Goal: Task Accomplishment & Management: Use online tool/utility

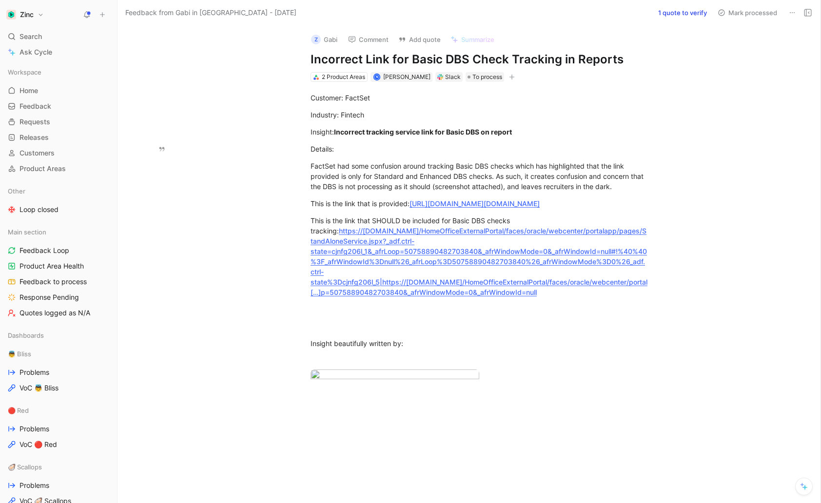
click at [563, 10] on button "1 quote to verify" at bounding box center [683, 13] width 58 height 14
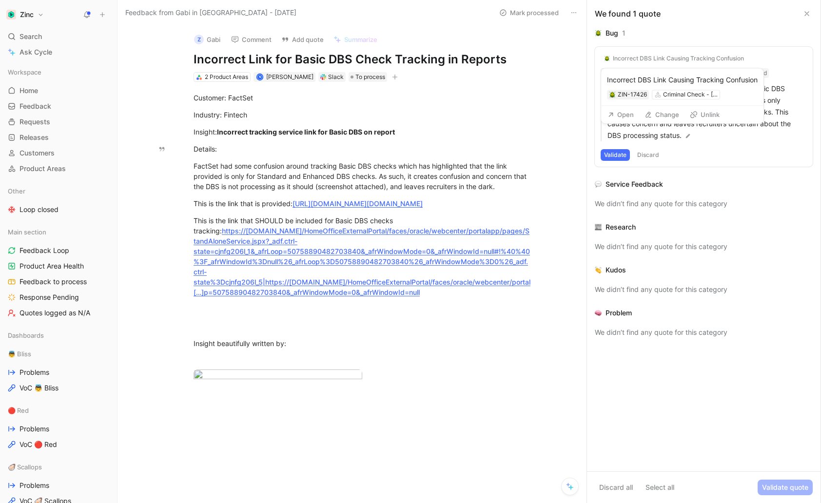
click at [563, 113] on button "Change" at bounding box center [661, 115] width 43 height 14
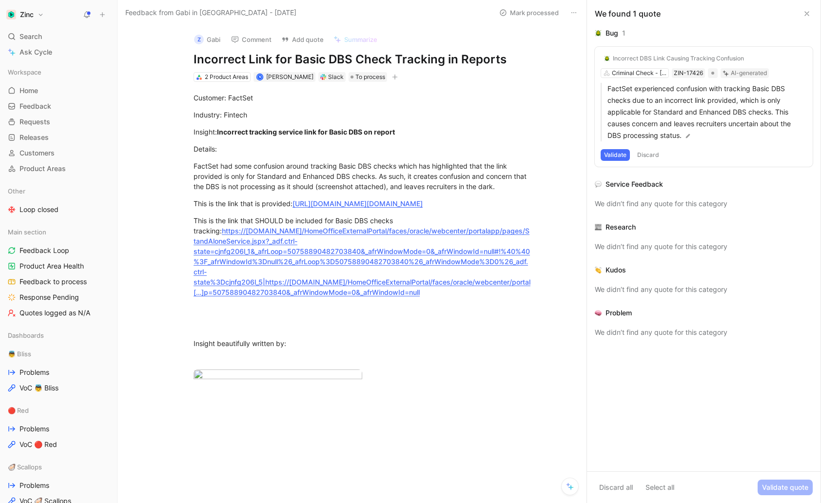
click at [563, 154] on button "Validate" at bounding box center [615, 155] width 29 height 12
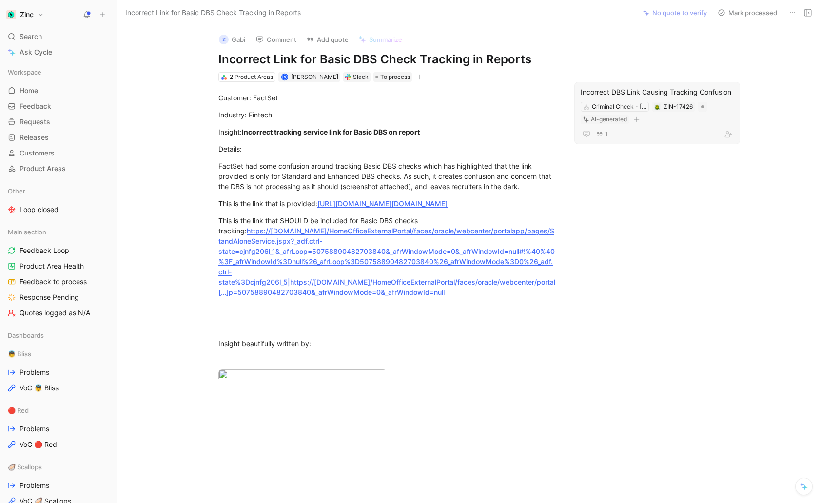
click at [563, 130] on div "1" at bounding box center [657, 134] width 153 height 12
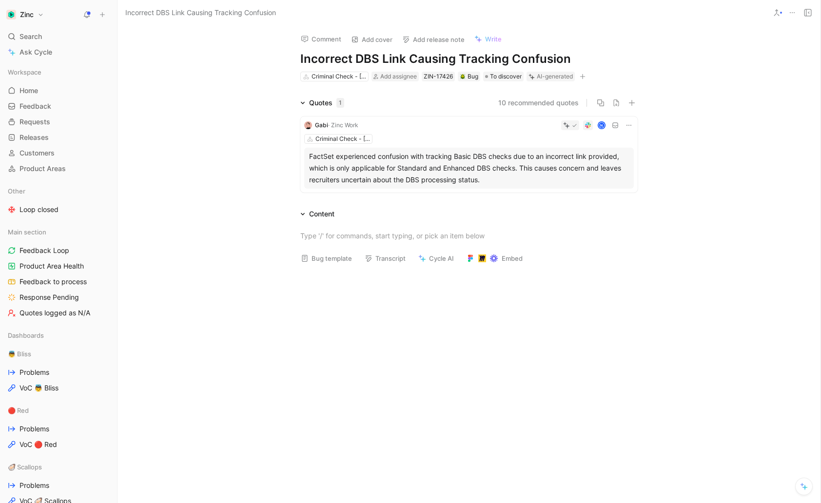
click at [372, 59] on h1 "Incorrect DBS Link Causing Tracking Confusion" at bounding box center [468, 59] width 337 height 16
click at [399, 58] on h1 "Incorrect DBS Link Causing Tracking Confusion" at bounding box center [468, 59] width 337 height 16
drag, startPoint x: 380, startPoint y: 60, endPoint x: 508, endPoint y: 64, distance: 127.8
click at [508, 64] on h1 "Incorrect DBS Link Causing Tracking Confusion" at bounding box center [468, 59] width 337 height 16
drag, startPoint x: 556, startPoint y: 59, endPoint x: 472, endPoint y: 61, distance: 83.9
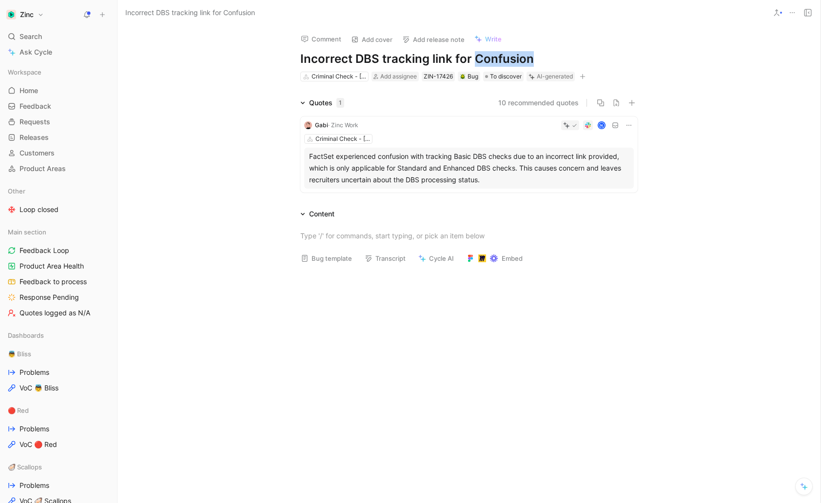
click at [472, 61] on h1 "Incorrect DBS tracking link for Confusion" at bounding box center [468, 59] width 337 height 16
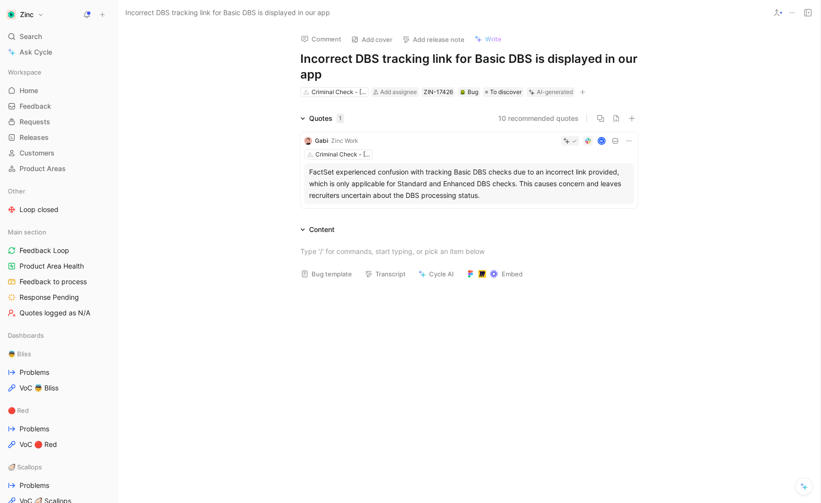
click at [238, 173] on div "Quotes 1 10 recommended quotes Gabi · Zinc Work N Criminal Check - [GEOGRAPHIC_…" at bounding box center [468, 162] width 703 height 99
click at [391, 189] on div "FactSet experienced confusion with tracking Basic DBS checks due to an incorrec…" at bounding box center [469, 183] width 320 height 35
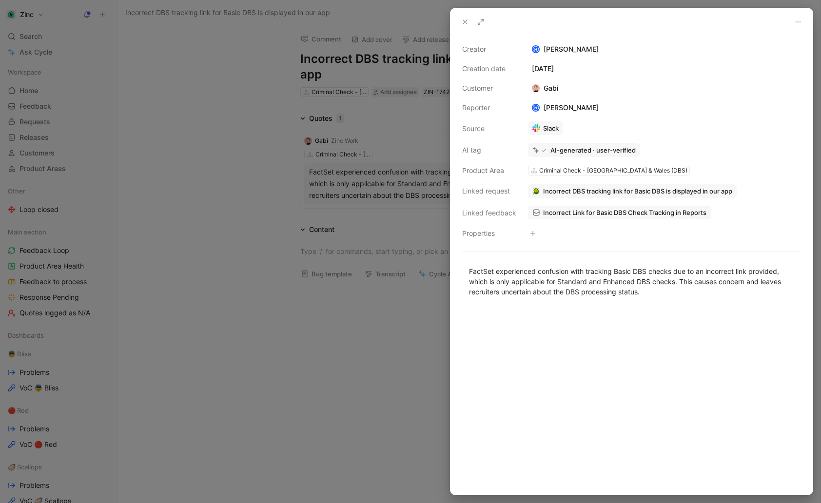
click at [259, 298] on div at bounding box center [410, 251] width 821 height 503
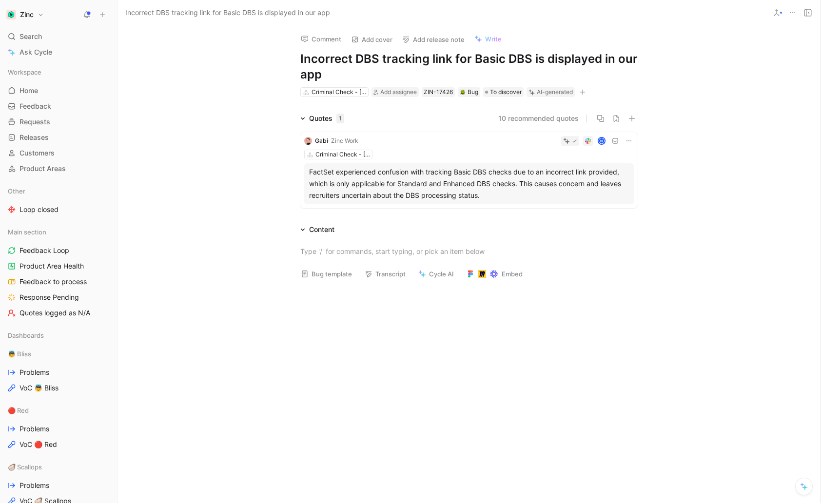
click at [319, 141] on span "Gabi" at bounding box center [321, 140] width 13 height 7
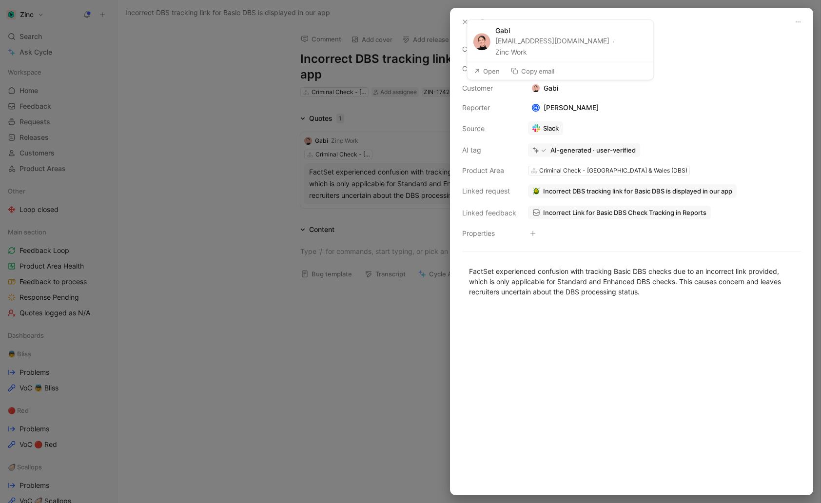
click at [546, 88] on div "Gabi" at bounding box center [545, 88] width 34 height 12
click at [554, 87] on div "Gabi" at bounding box center [545, 88] width 34 height 12
click at [469, 14] on div at bounding box center [631, 21] width 362 height 27
click at [458, 25] on button at bounding box center [465, 22] width 14 height 14
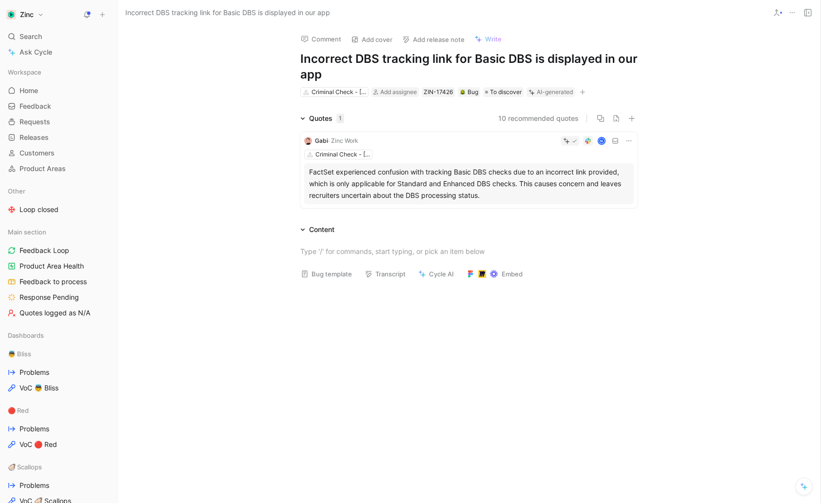
click at [513, 178] on div "FactSet experienced confusion with tracking Basic DBS checks due to an incorrec…" at bounding box center [469, 183] width 320 height 35
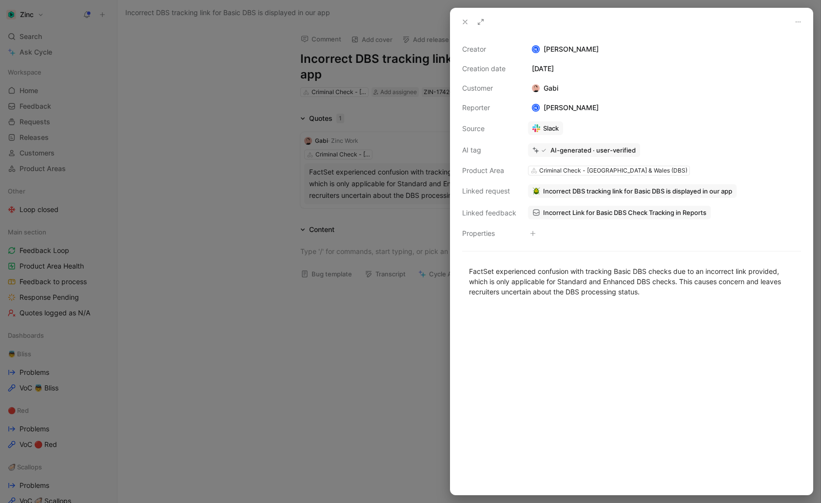
click at [192, 203] on div at bounding box center [410, 251] width 821 height 503
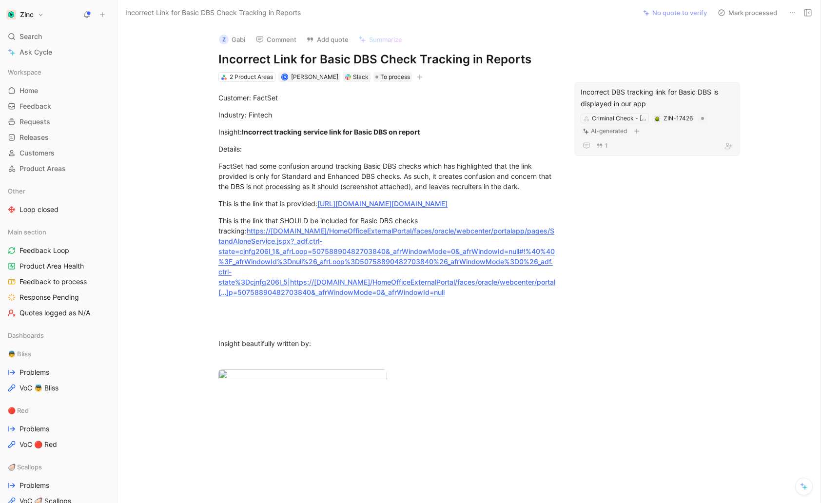
click at [239, 40] on button "Z Gabi" at bounding box center [232, 39] width 35 height 15
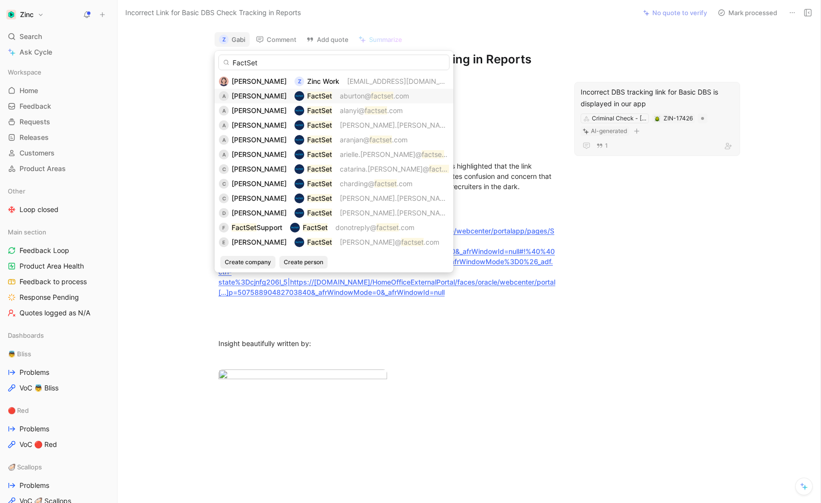
type input "FactSet"
click at [261, 95] on span "[PERSON_NAME]" at bounding box center [259, 96] width 55 height 8
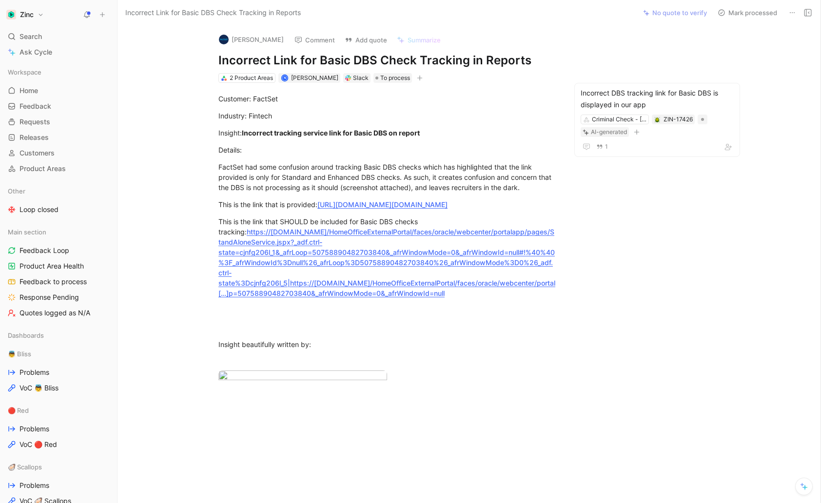
click at [563, 347] on div "Customer: FactSet Industry: Fintech Insight: Incorrect tracking service link fo…" at bounding box center [387, 246] width 498 height 326
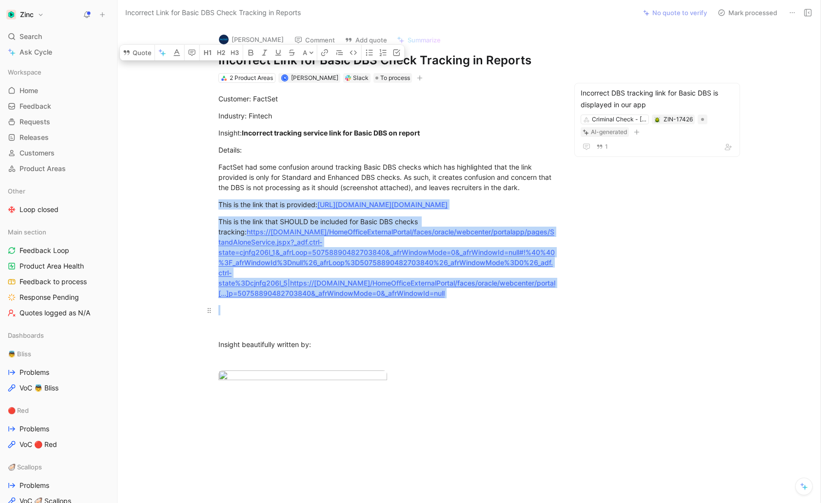
drag, startPoint x: 216, startPoint y: 203, endPoint x: 557, endPoint y: 310, distance: 357.1
click at [557, 310] on div "Customer: FactSet Industry: Fintech Insight: Incorrect tracking service link fo…" at bounding box center [387, 246] width 498 height 326
copy div "This is the link that is provided: [URL][DOMAIN_NAME][DOMAIN_NAME] This is the …"
click at [563, 294] on div "Customer: FactSet Industry: Fintech Insight: Incorrect tracking service link fo…" at bounding box center [387, 246] width 498 height 326
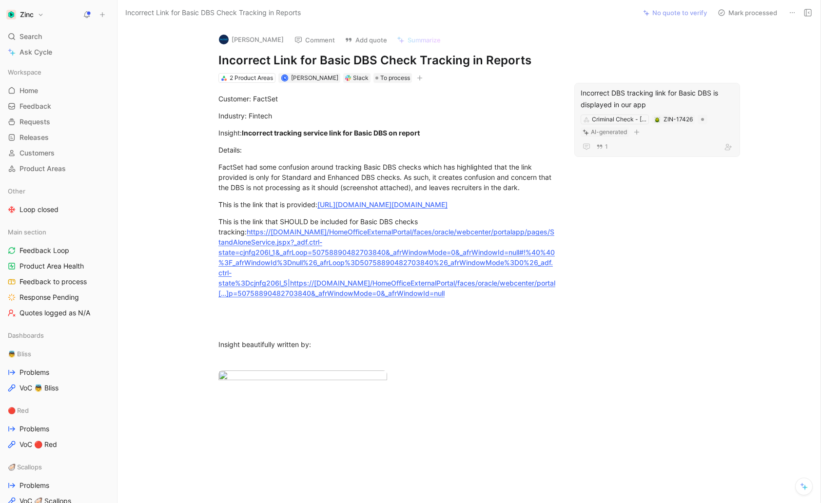
click at [563, 102] on div "Incorrect DBS tracking link for Basic DBS is displayed in our app" at bounding box center [657, 98] width 153 height 23
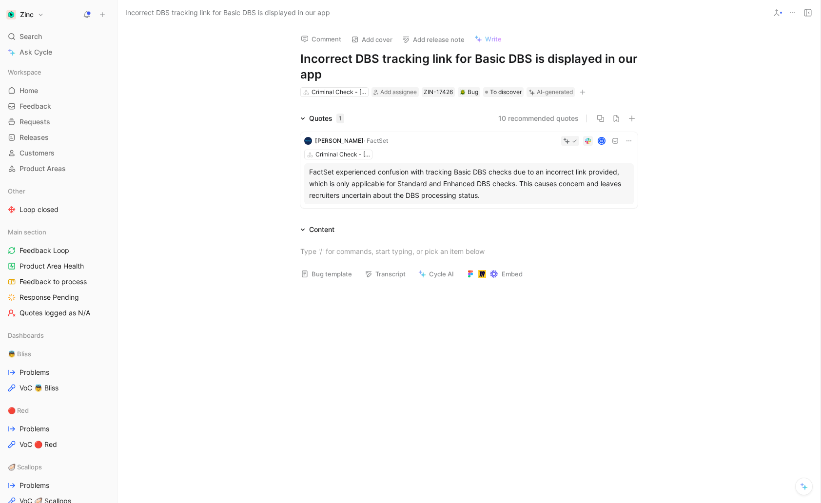
click at [416, 190] on div "FactSet experienced confusion with tracking Basic DBS checks due to an incorrec…" at bounding box center [469, 183] width 320 height 35
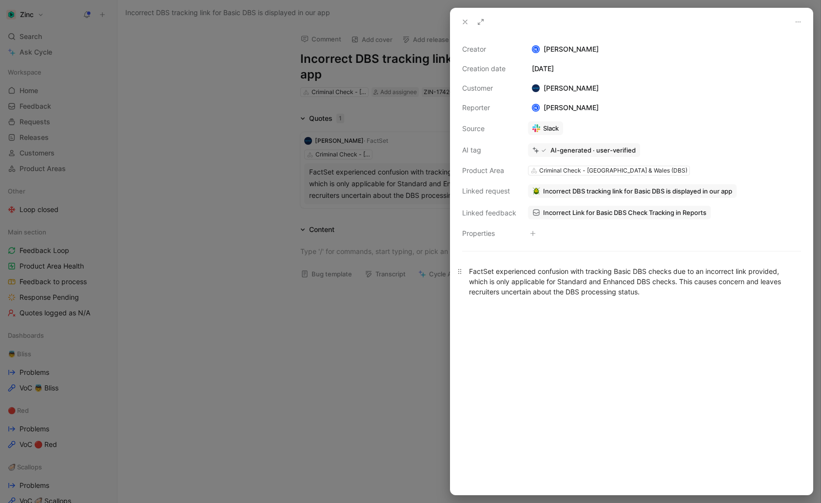
click at [563, 295] on div "FactSet experienced confusion with tracking Basic DBS checks due to an incorrec…" at bounding box center [631, 281] width 325 height 31
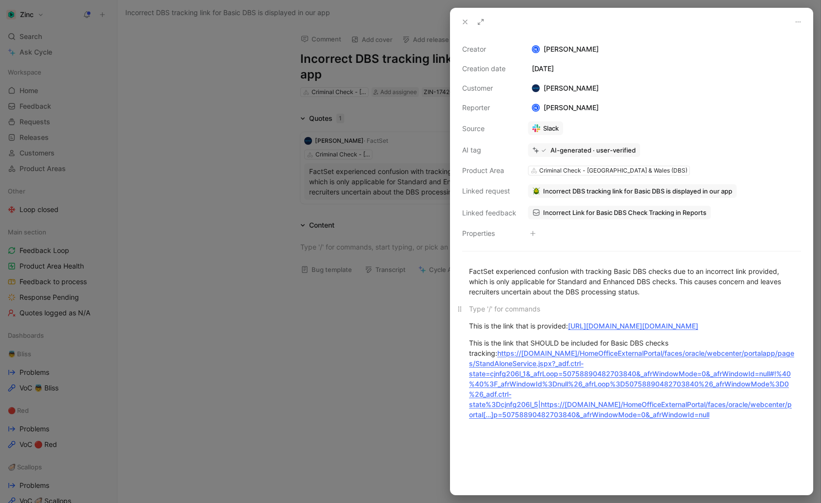
click at [511, 306] on div at bounding box center [631, 309] width 325 height 10
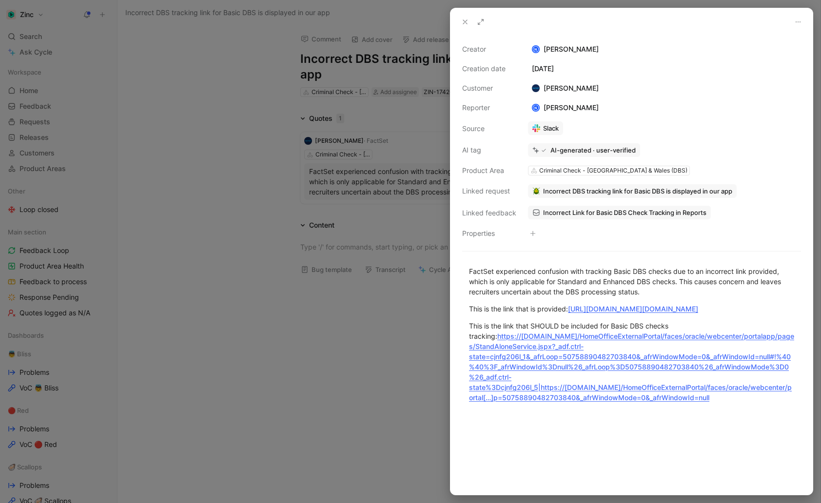
click at [227, 370] on div at bounding box center [410, 251] width 821 height 503
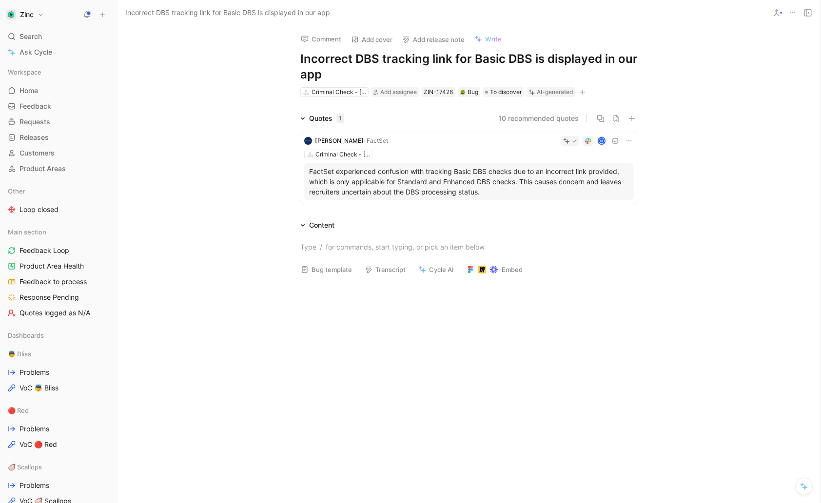
click at [464, 174] on p "FactSet experienced confusion with tracking Basic DBS checks due to an incorrec…" at bounding box center [469, 181] width 320 height 31
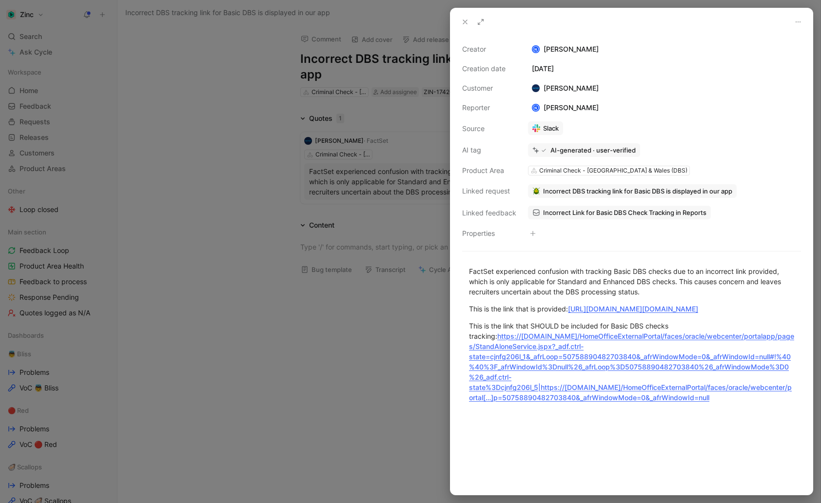
click at [464, 28] on button at bounding box center [465, 22] width 14 height 14
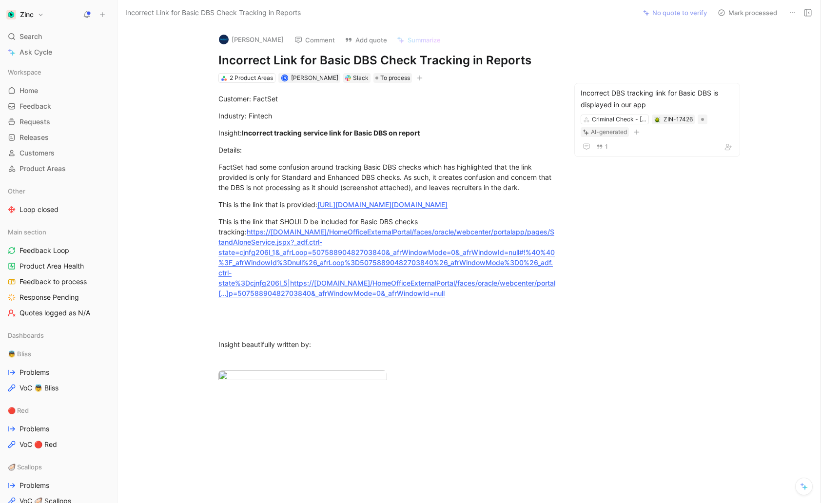
click at [563, 8] on button "Mark processed" at bounding box center [747, 13] width 68 height 14
click at [46, 282] on span "Feedback to process" at bounding box center [53, 282] width 67 height 10
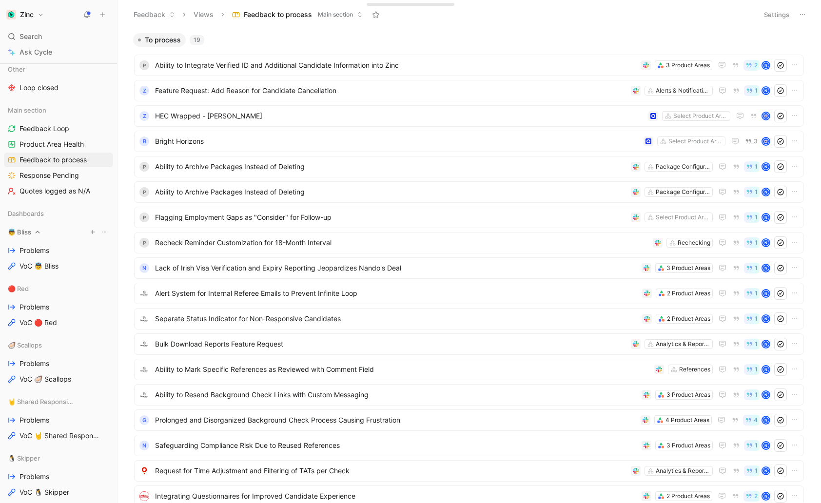
scroll to position [188, 0]
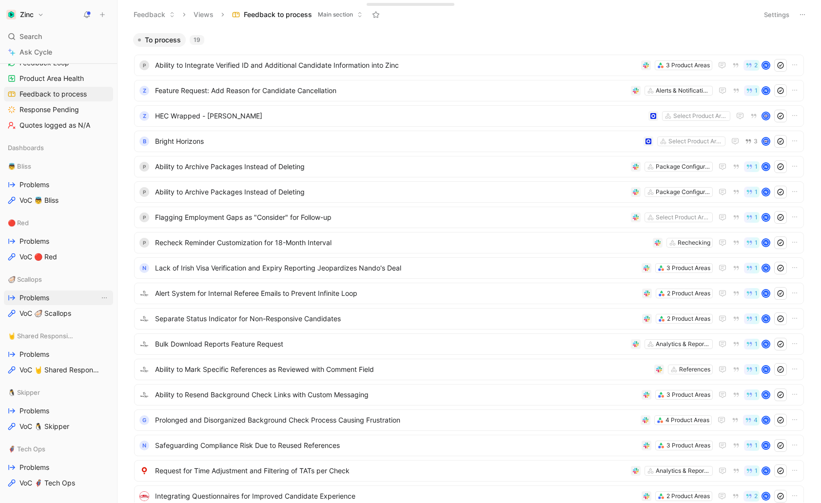
click at [35, 297] on span "Problems" at bounding box center [35, 298] width 30 height 10
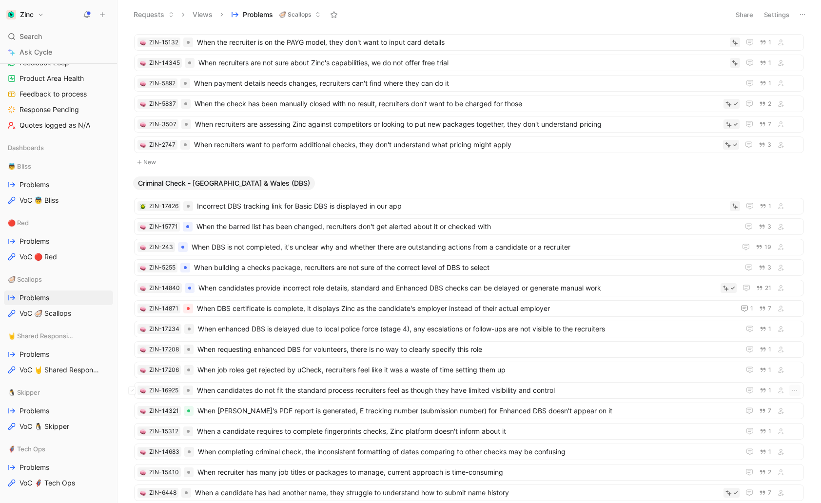
scroll to position [622, 0]
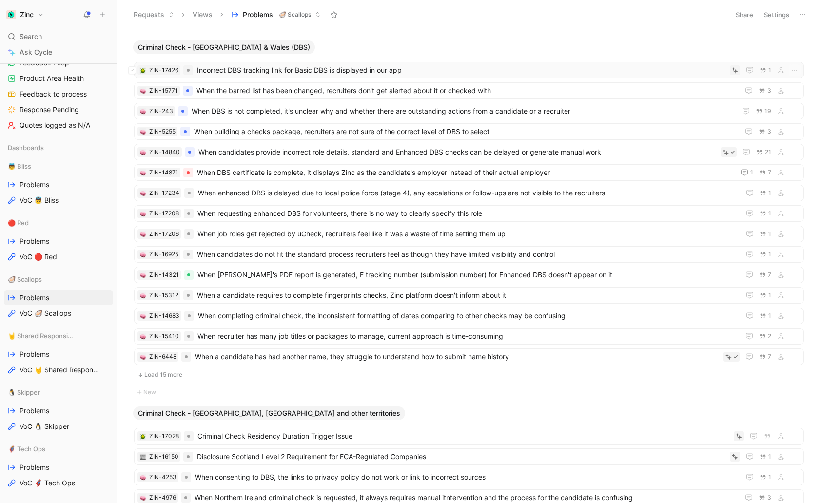
click at [278, 64] on span "Incorrect DBS tracking link for Basic DBS is displayed in our app" at bounding box center [461, 70] width 529 height 12
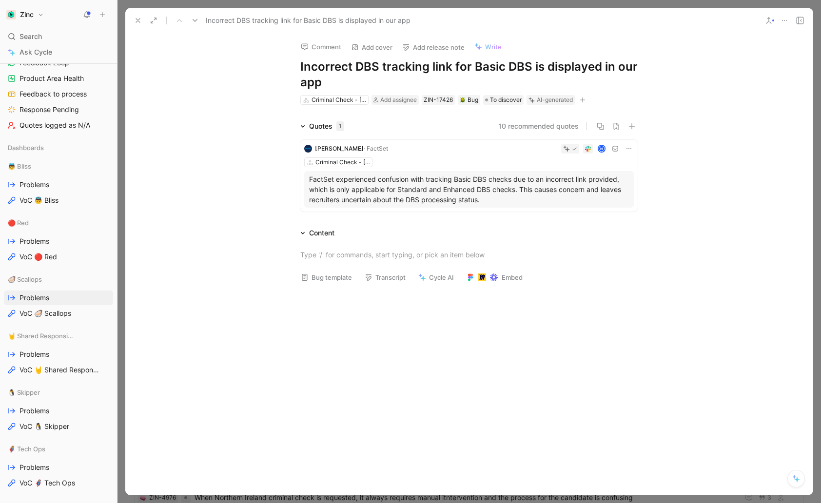
click at [563, 100] on icon "button" at bounding box center [582, 100] width 0 height 5
click at [508, 184] on span "Shortcut ticket" at bounding box center [492, 182] width 47 height 8
drag, startPoint x: 332, startPoint y: 75, endPoint x: 317, endPoint y: 75, distance: 14.6
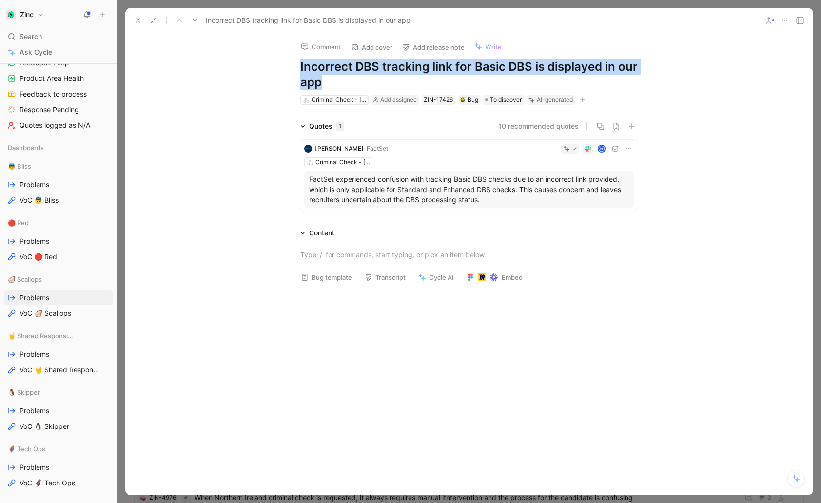
drag, startPoint x: 331, startPoint y: 87, endPoint x: 293, endPoint y: 70, distance: 41.5
click at [293, 70] on div "Comment Add cover Add release note Write Incorrect DBS tracking link for Basic …" at bounding box center [469, 69] width 374 height 73
copy h1 "Incorrect DBS tracking link for Basic DBS is displayed in our app"
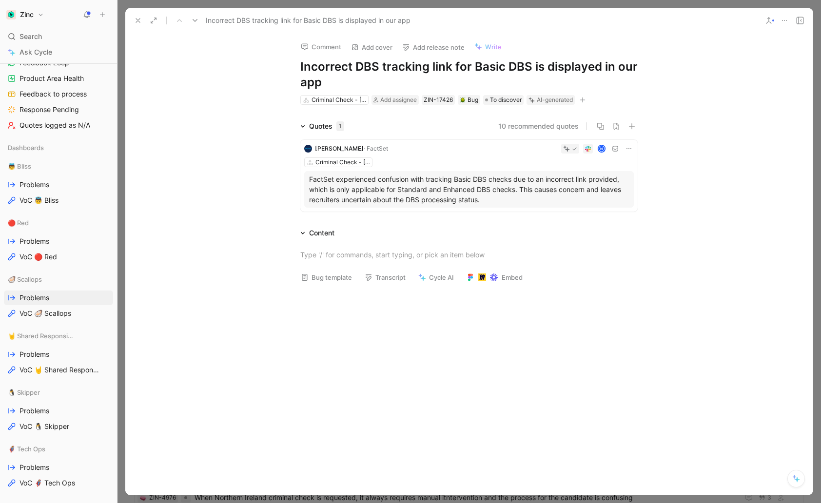
click at [385, 192] on p "FactSet experienced confusion with tracking Basic DBS checks due to an incorrec…" at bounding box center [469, 189] width 320 height 31
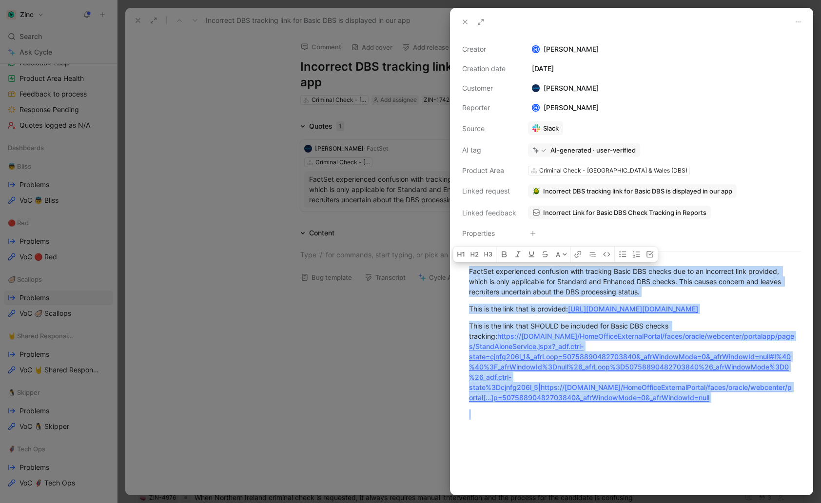
drag, startPoint x: 468, startPoint y: 269, endPoint x: 800, endPoint y: 429, distance: 368.5
click at [563, 429] on div "FactSet experienced confusion with tracking Basic DBS checks due to an incorrec…" at bounding box center [631, 342] width 362 height 175
click at [465, 23] on icon at bounding box center [465, 22] width 8 height 8
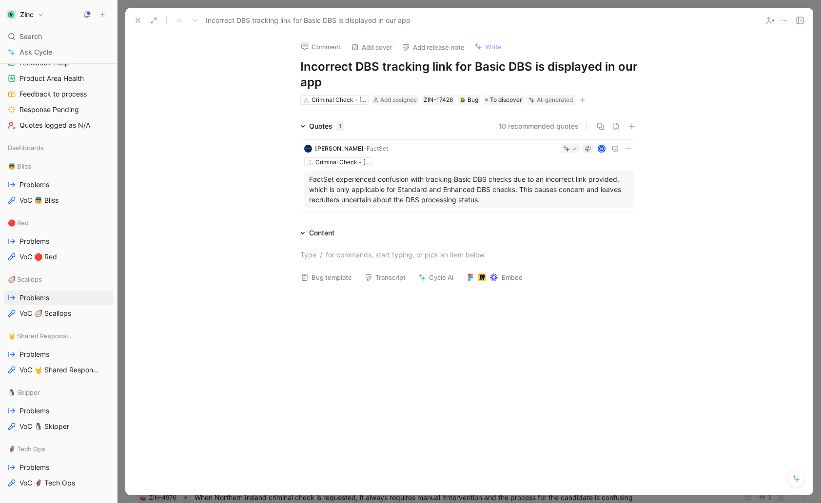
click at [461, 186] on p "FactSet experienced confusion with tracking Basic DBS checks due to an incorrec…" at bounding box center [469, 189] width 320 height 31
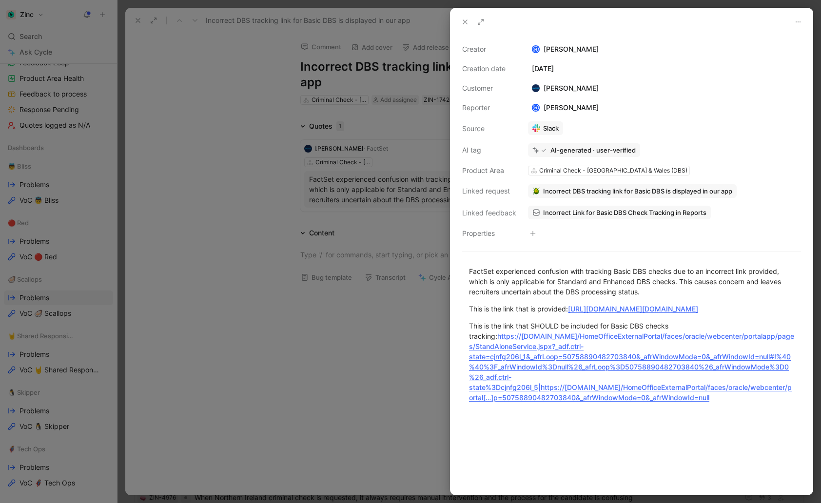
click at [563, 451] on div at bounding box center [631, 462] width 362 height 64
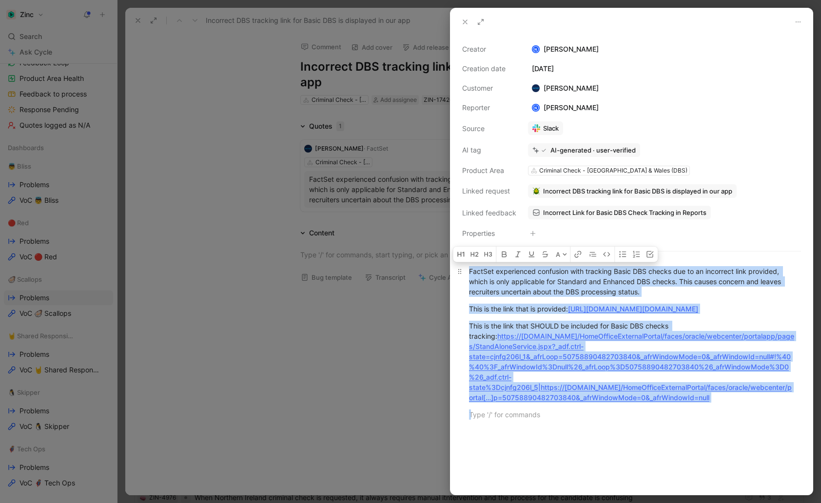
drag, startPoint x: 489, startPoint y: 420, endPoint x: 466, endPoint y: 271, distance: 151.4
click at [466, 271] on div "FactSet experienced confusion with tracking Basic DBS checks due to an incorrec…" at bounding box center [631, 342] width 362 height 175
copy div "FactSet experienced confusion with tracking Basic DBS checks due to an incorrec…"
click at [465, 16] on button at bounding box center [465, 22] width 14 height 14
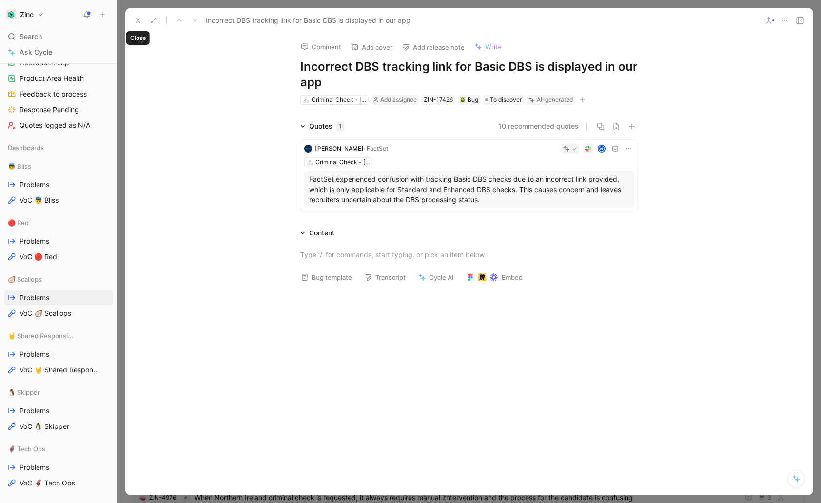
click at [138, 20] on icon at bounding box center [138, 21] width 8 height 8
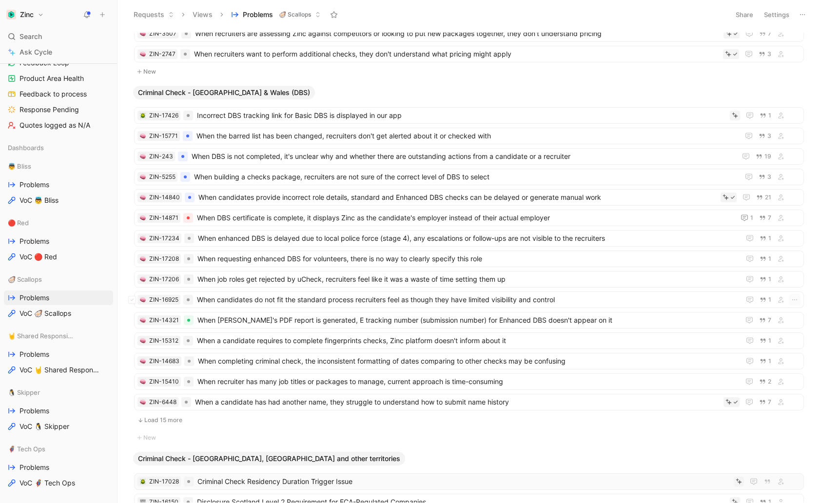
scroll to position [578, 0]
click at [189, 110] on div at bounding box center [188, 115] width 10 height 10
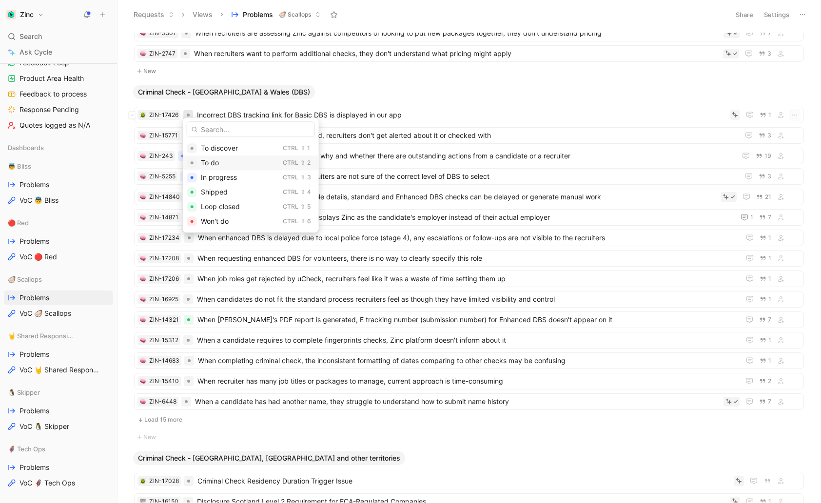
click at [211, 161] on span "To do" at bounding box center [210, 162] width 18 height 8
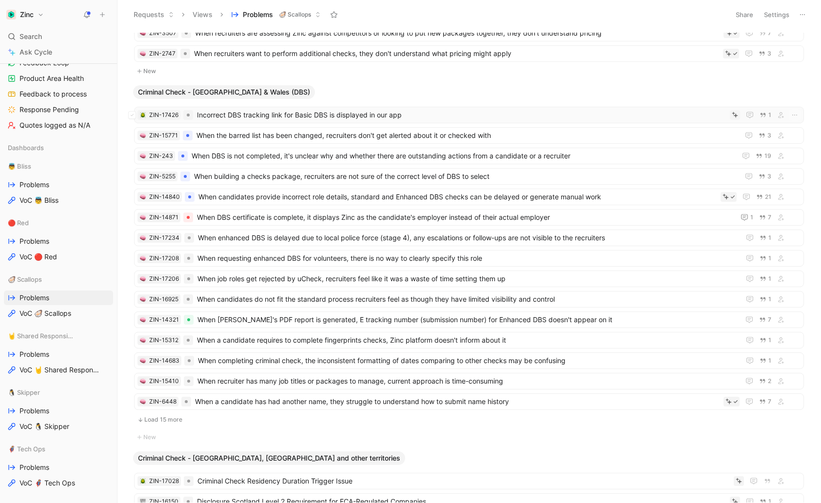
click at [254, 109] on span "Incorrect DBS tracking link for Basic DBS is displayed in our app" at bounding box center [461, 115] width 529 height 12
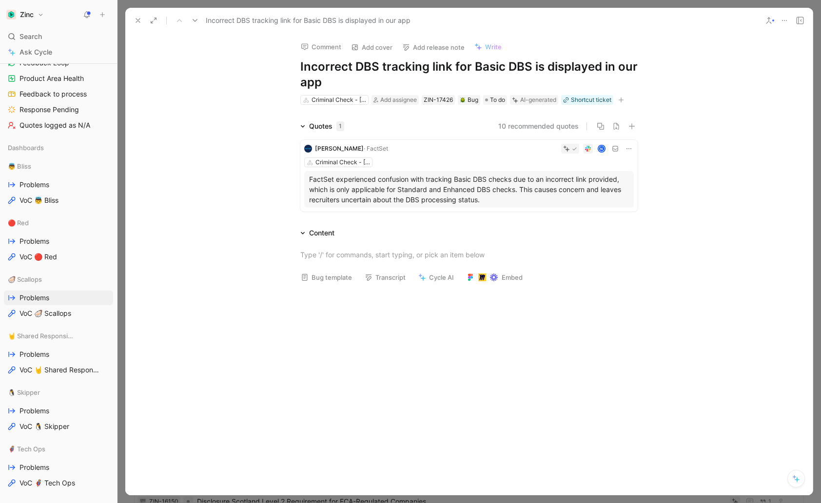
click at [140, 19] on use at bounding box center [138, 21] width 4 height 4
